Goal: Task Accomplishment & Management: Manage account settings

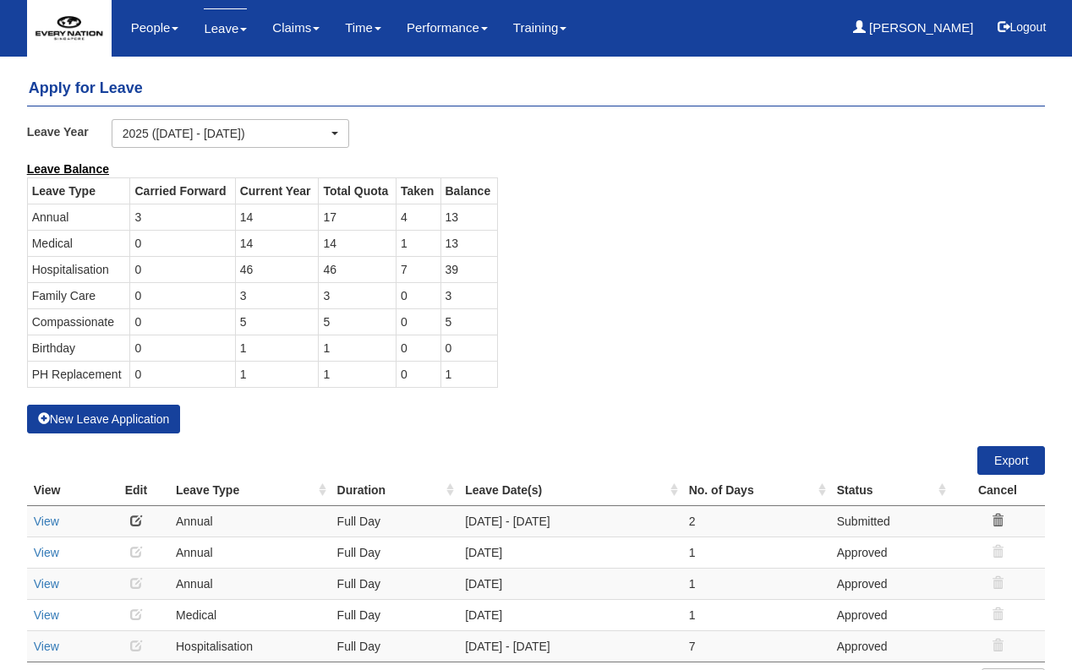
select select "50"
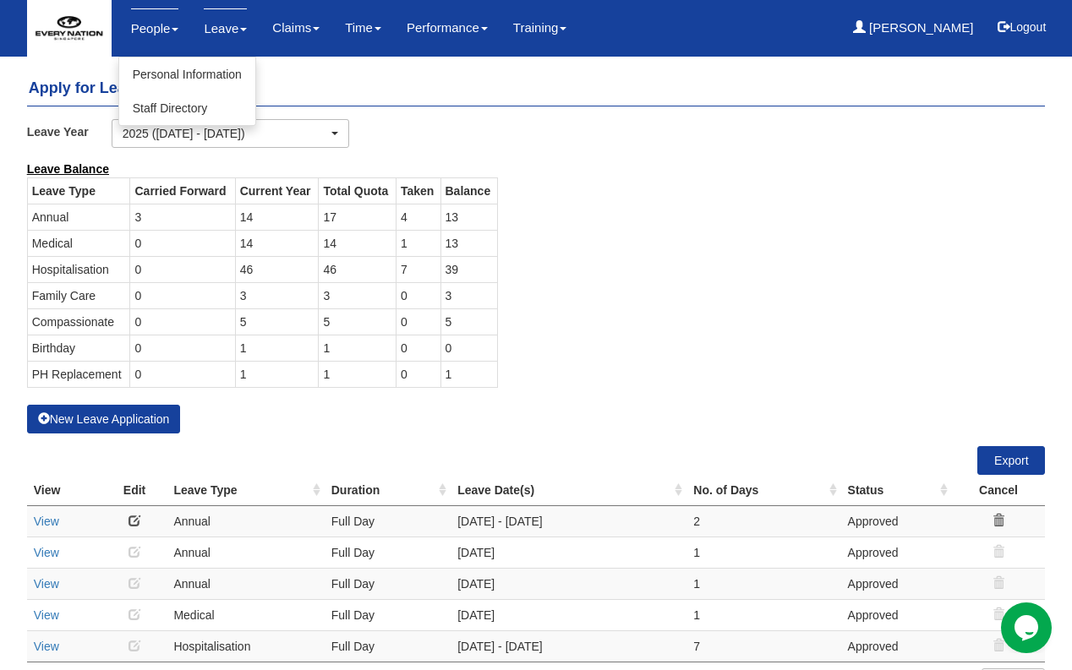
click at [155, 35] on link "People" at bounding box center [155, 28] width 48 height 40
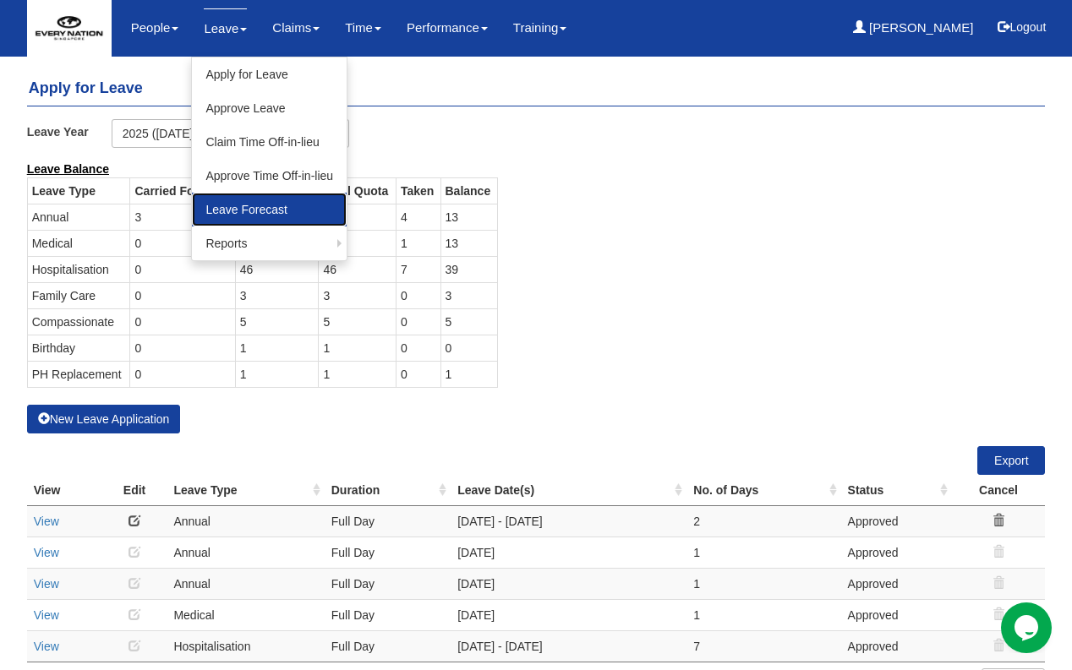
click at [245, 200] on link "Leave Forecast" at bounding box center [269, 210] width 155 height 34
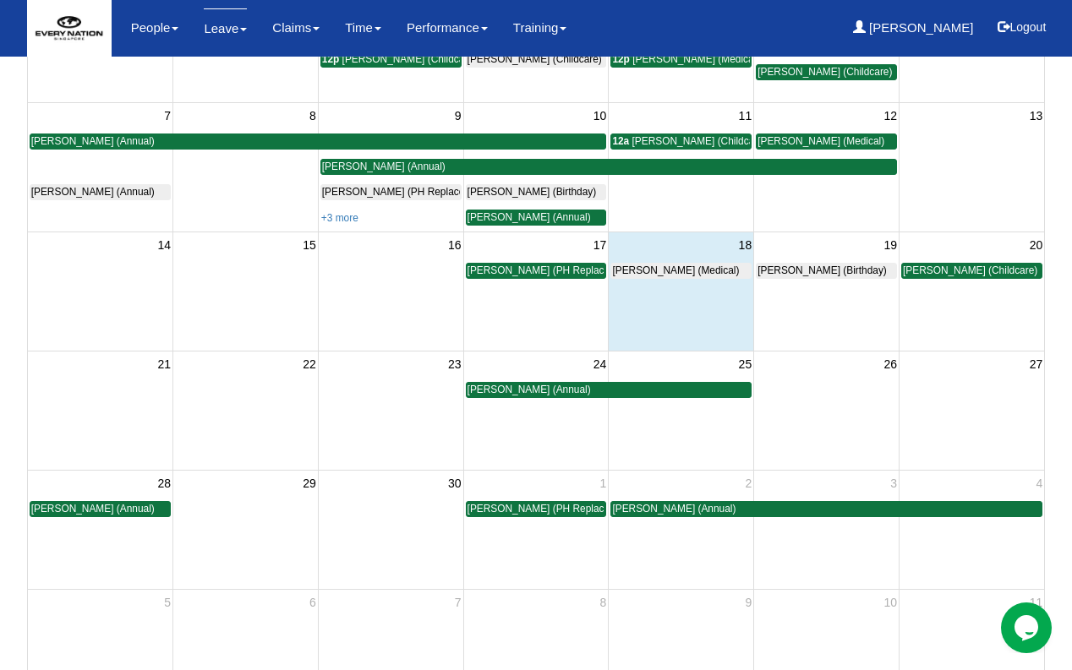
scroll to position [268, 0]
